Goal: Information Seeking & Learning: Find specific fact

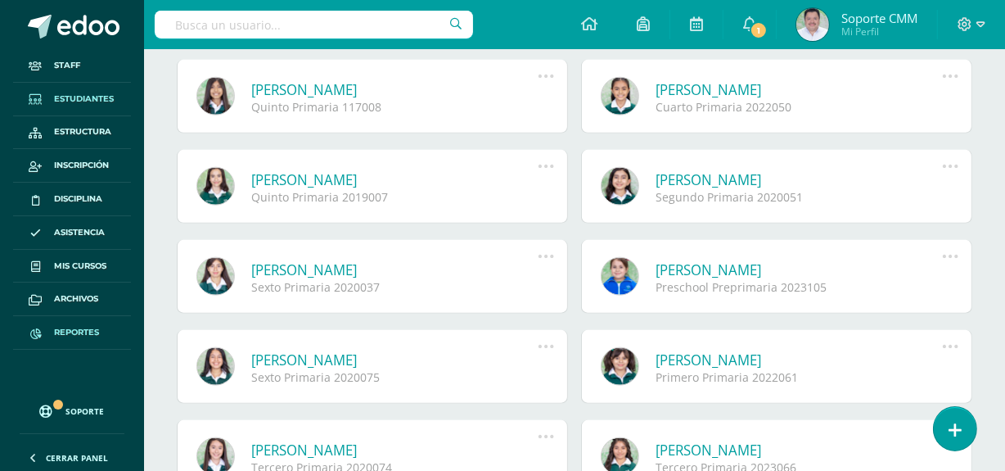
click at [72, 328] on span "Reportes" at bounding box center [76, 332] width 45 height 13
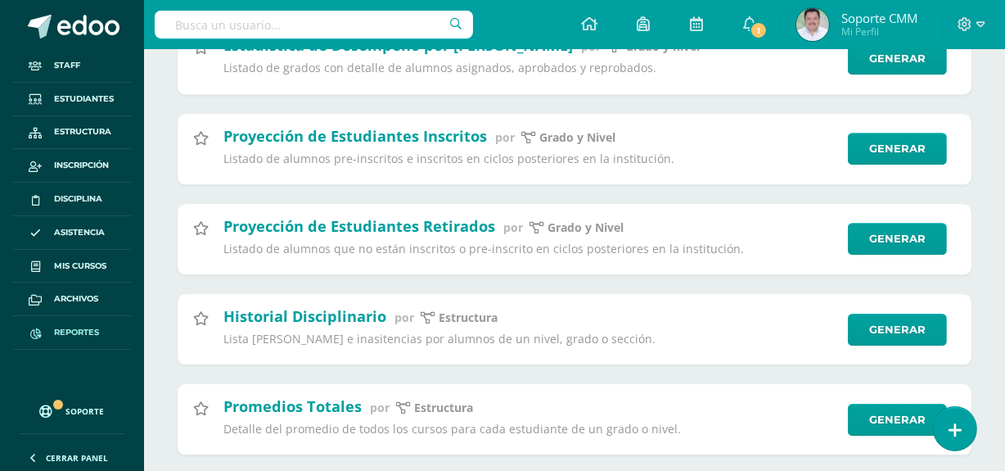
scroll to position [4613, 0]
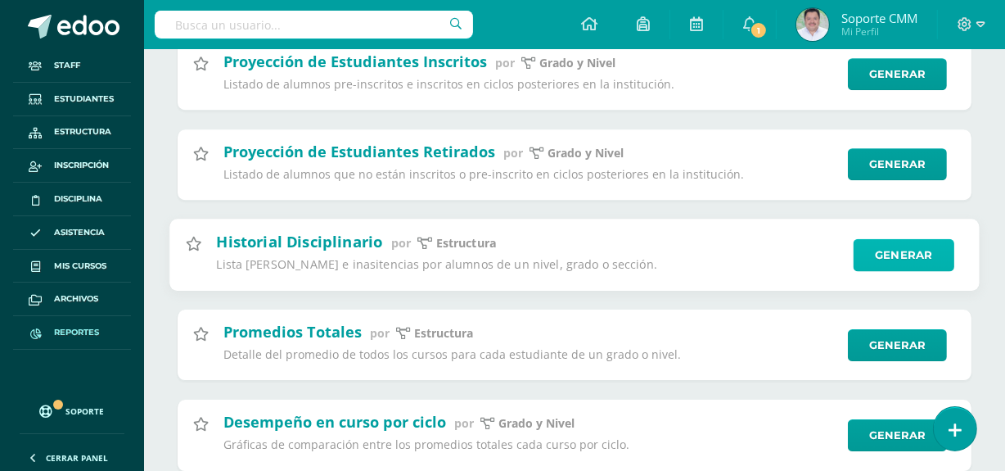
click at [904, 271] on link "Generar" at bounding box center [904, 254] width 101 height 33
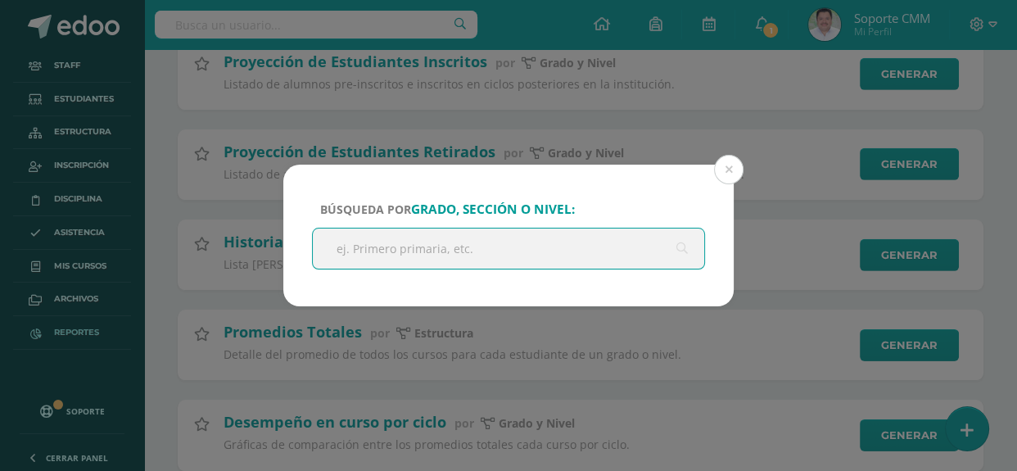
click at [422, 246] on input "text" at bounding box center [508, 248] width 391 height 40
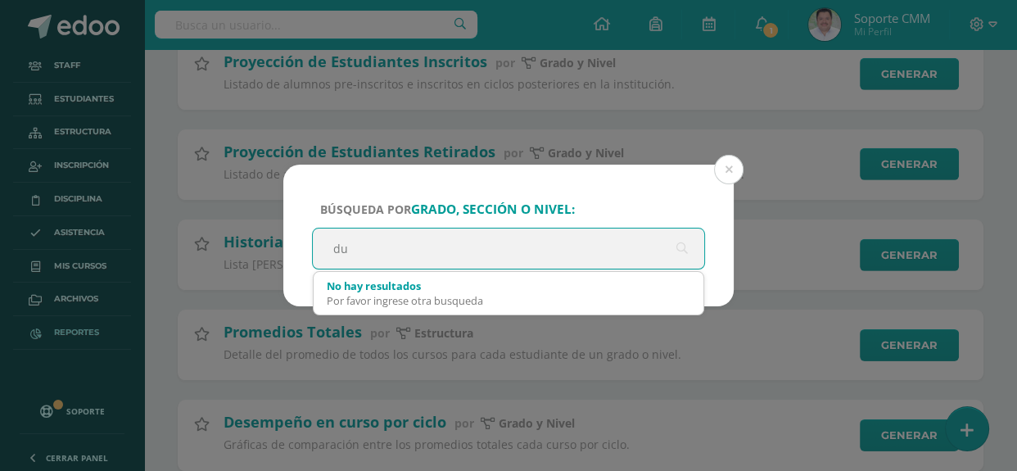
type input "d"
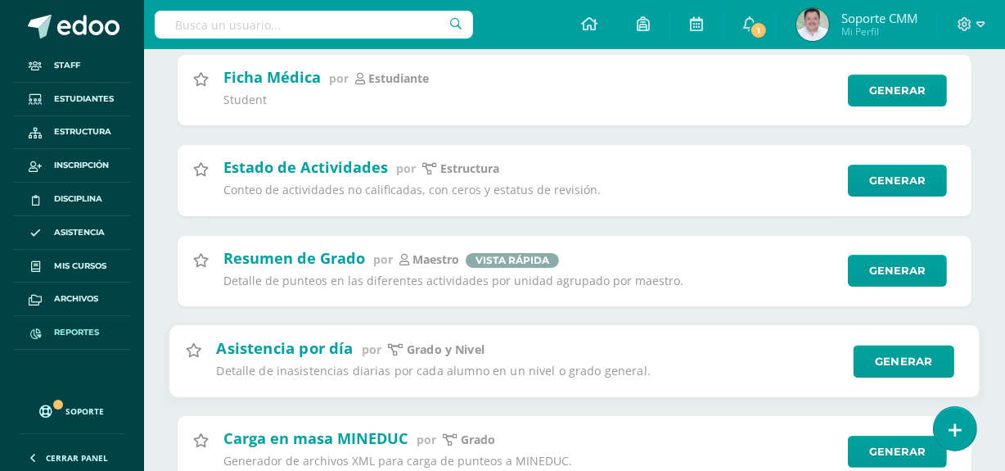
scroll to position [5878, 0]
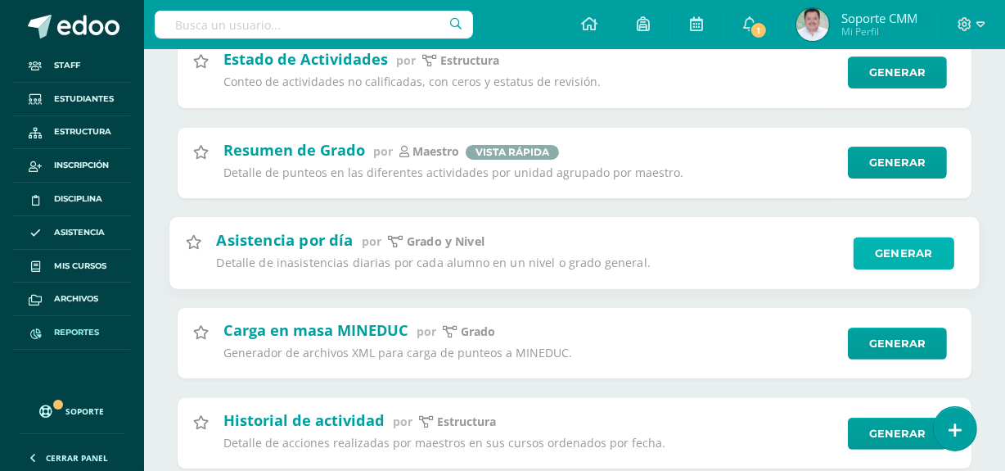
click at [906, 269] on link "Generar" at bounding box center [904, 253] width 101 height 33
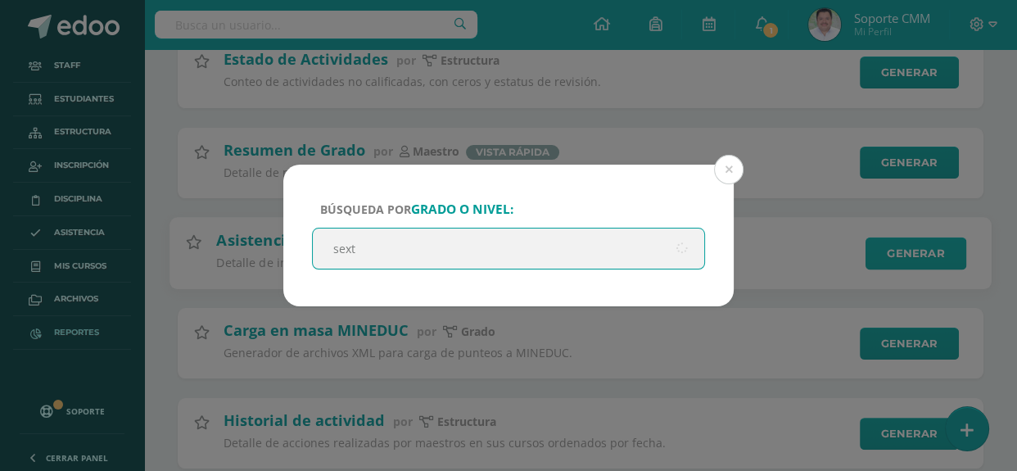
type input "sexto"
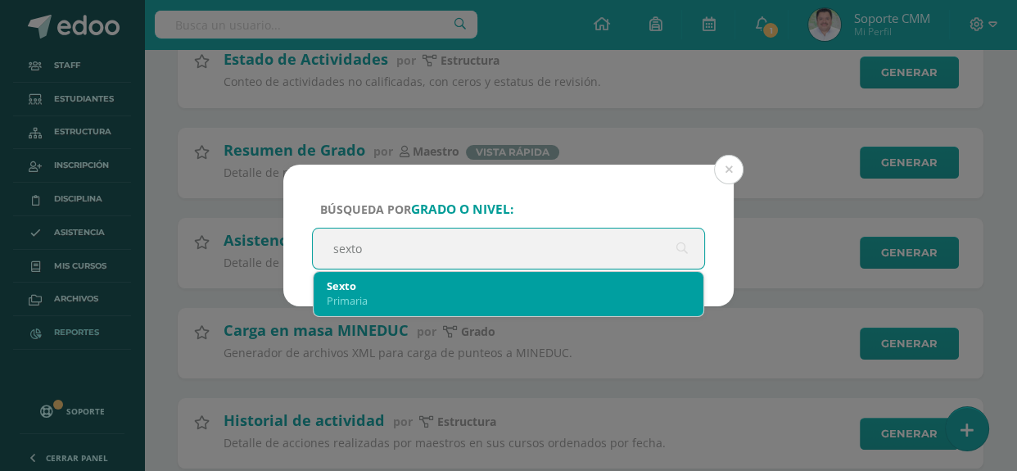
click at [350, 296] on div "Primaria" at bounding box center [508, 300] width 363 height 15
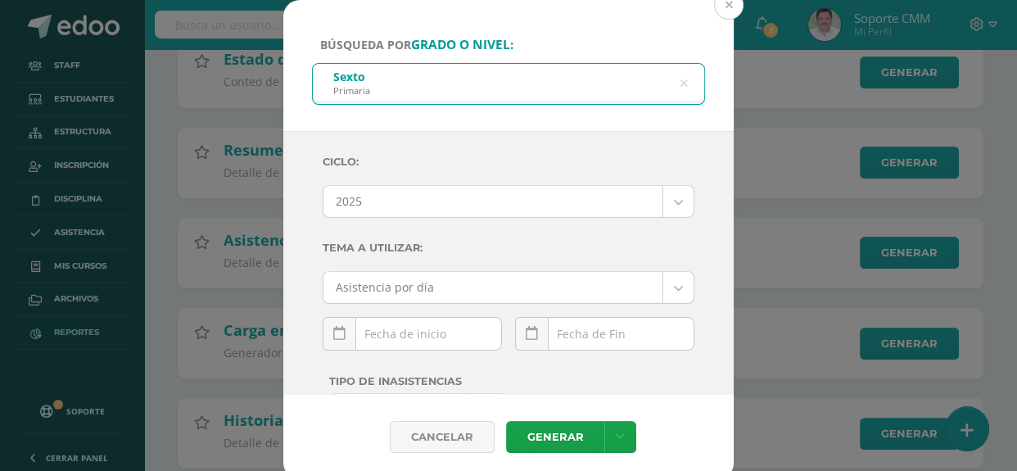
click at [729, 9] on button at bounding box center [728, 4] width 29 height 29
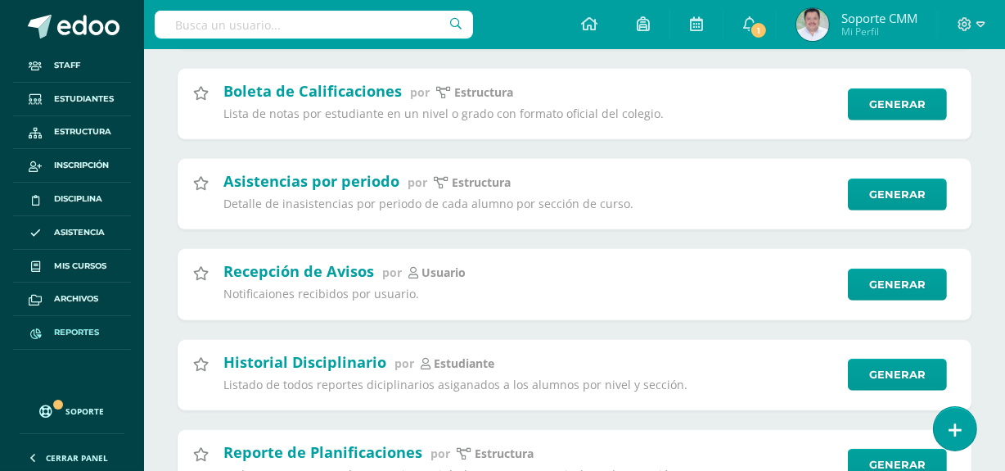
scroll to position [6676, 0]
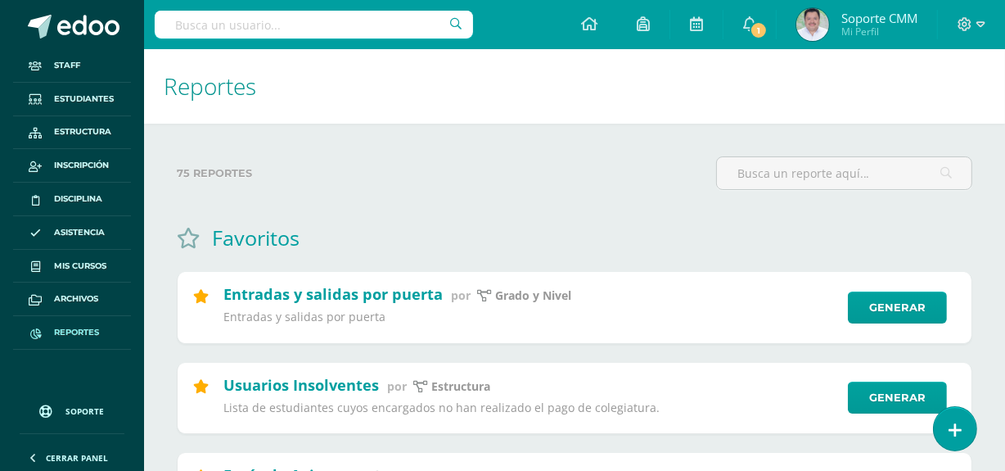
click at [279, 29] on input "text" at bounding box center [314, 25] width 318 height 28
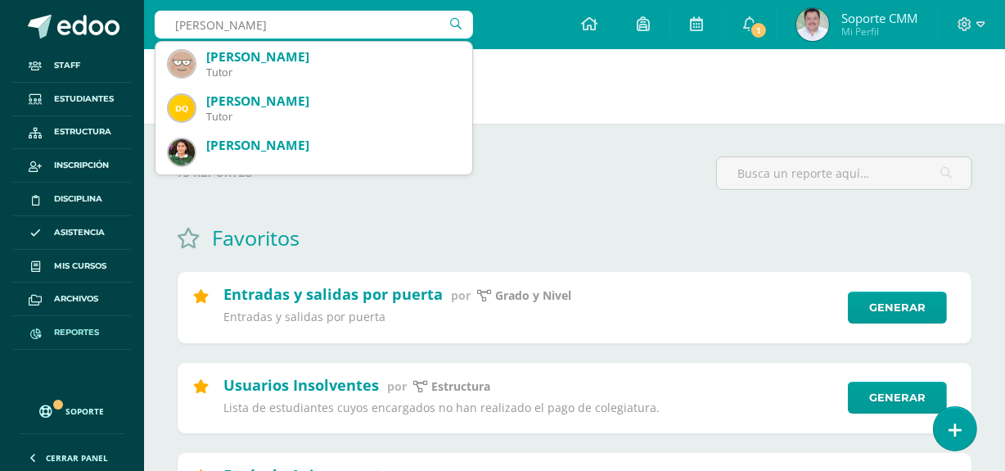
type input "dulce orantes"
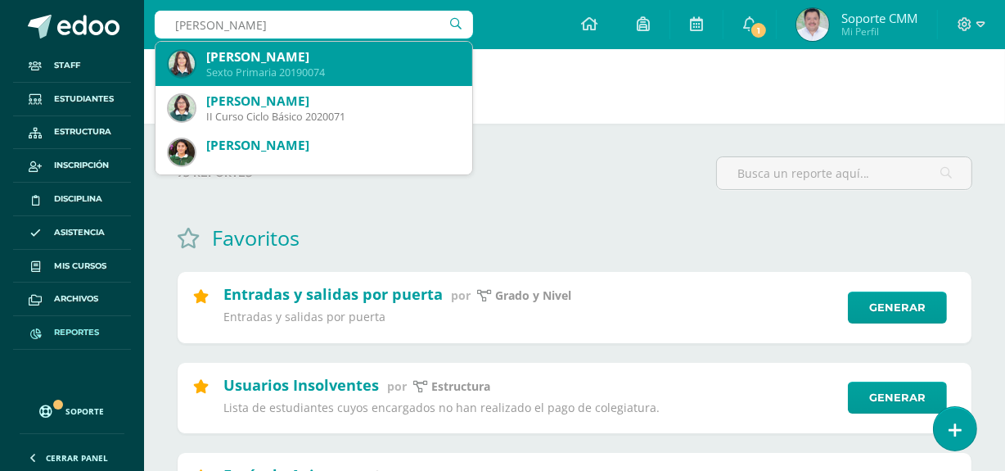
click at [270, 65] on div "Sexto Primaria 20190074" at bounding box center [332, 72] width 253 height 14
